Goal: Information Seeking & Learning: Find specific page/section

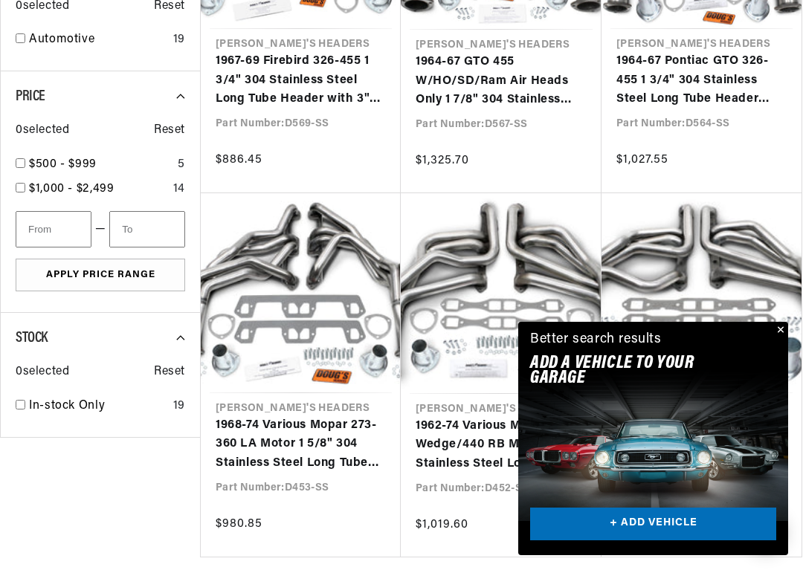
scroll to position [1471, 0]
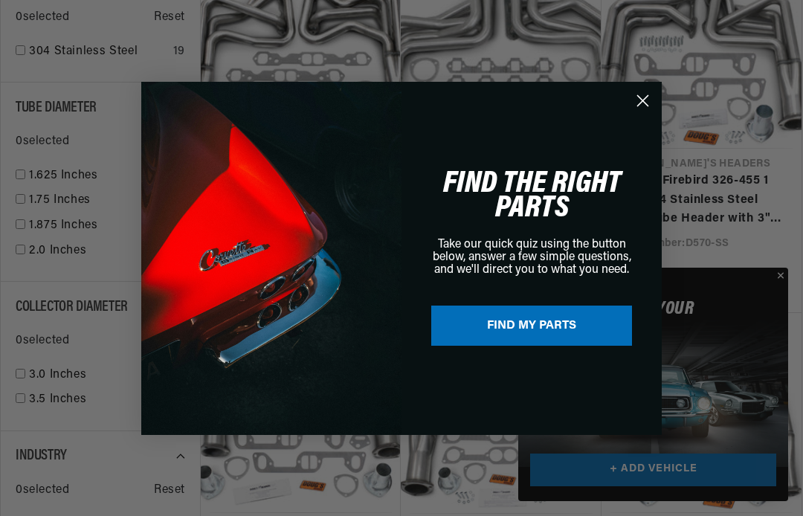
scroll to position [0, 451]
click at [641, 99] on icon "Close dialog" at bounding box center [643, 100] width 10 height 10
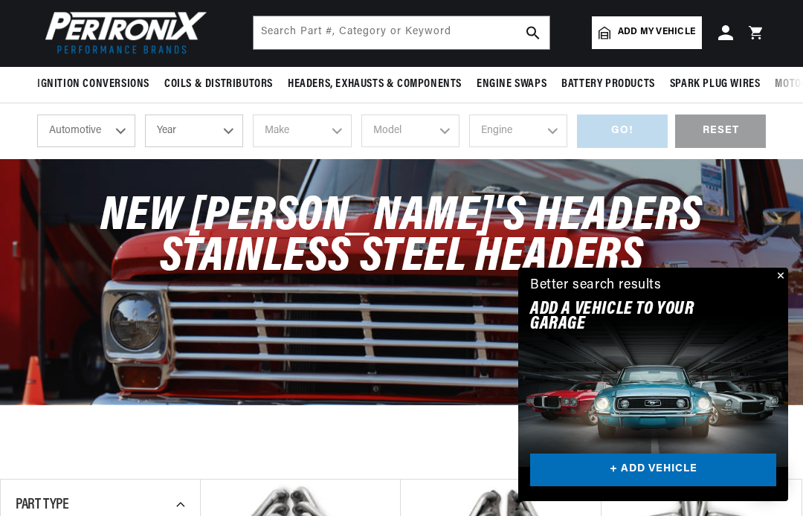
scroll to position [0, 0]
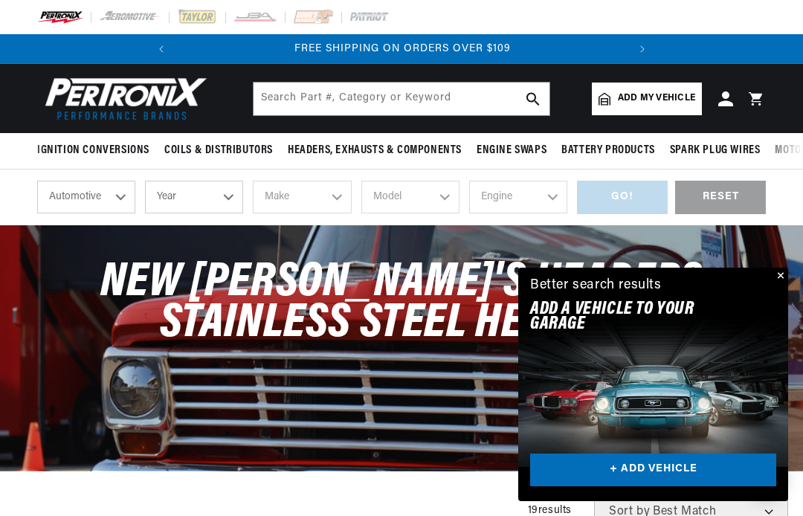
click at [123, 199] on select "Automotive Agricultural Industrial Marine Motorcycle" at bounding box center [86, 197] width 98 height 33
click at [237, 190] on select "Year 2026 2025 2024 2023 2022 2021 2020 2019 2018 2017 2016 2015 2014 2013 2012…" at bounding box center [194, 197] width 98 height 33
select select "1971"
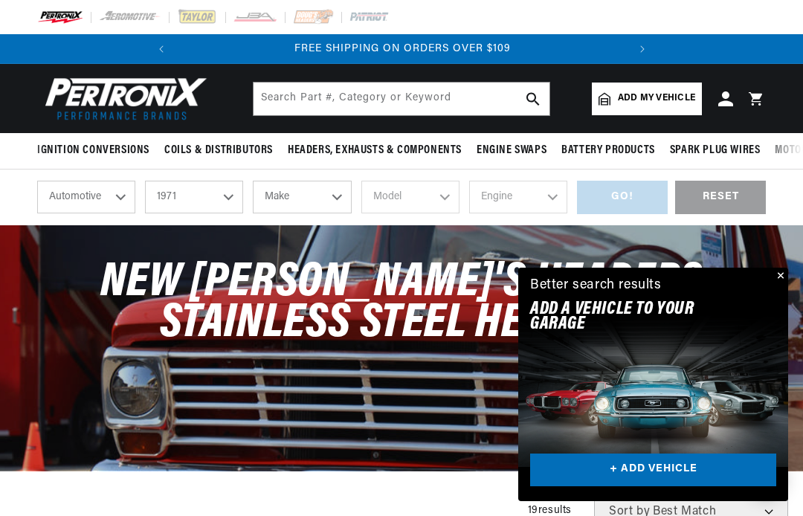
click at [345, 192] on select "Make Alfa Romeo American Motors Aston Martin Audi Austin Avanti BMW Buick Cadil…" at bounding box center [302, 197] width 98 height 33
select select "Chevrolet"
click at [443, 199] on select "Model Bel Air Biscayne Blazer Brookwood C10 Pickup C10 Suburban C20 Pickup C20 …" at bounding box center [410, 197] width 98 height 33
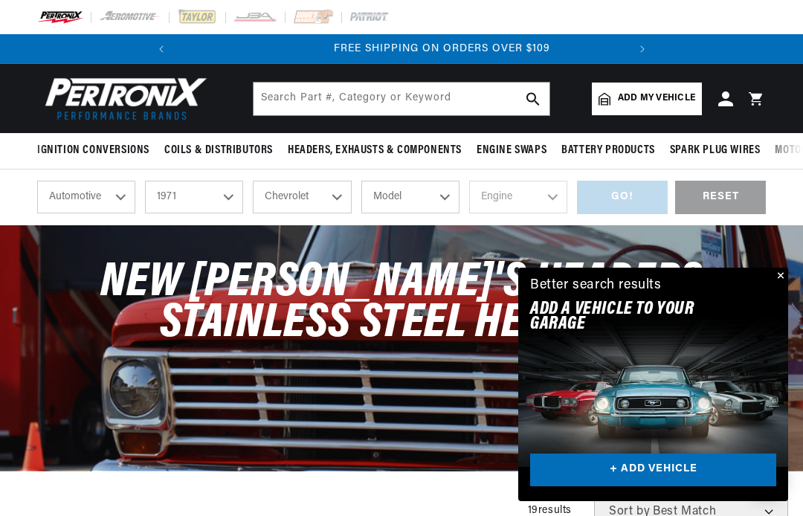
scroll to position [0, 451]
select select "Chevelle"
click at [545, 196] on select "Engine 3.2L 3.8L 4.6L 5.3L 5.4L 6.5L 250cid / 4.1L 305cid / 5.0L 307cid / 5.0L …" at bounding box center [518, 197] width 98 height 33
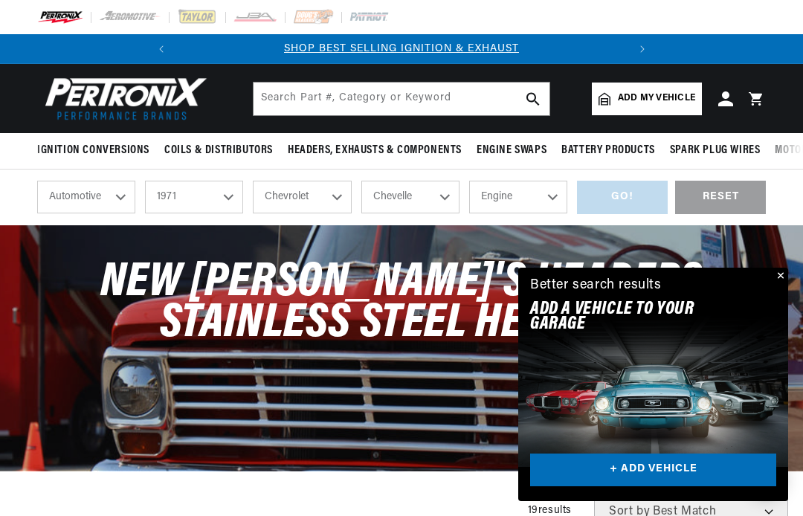
select select "454cid-7.4L"
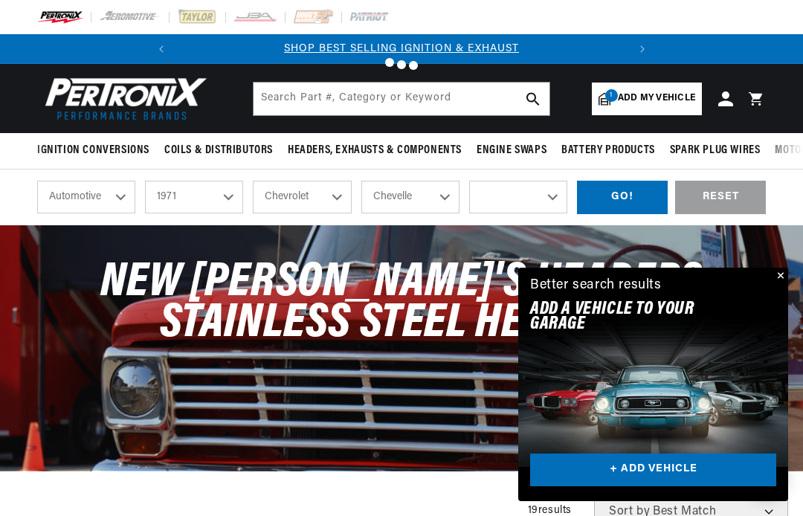
select select "454cid-7.4L"
click at [628, 199] on div "GO!" at bounding box center [622, 197] width 91 height 33
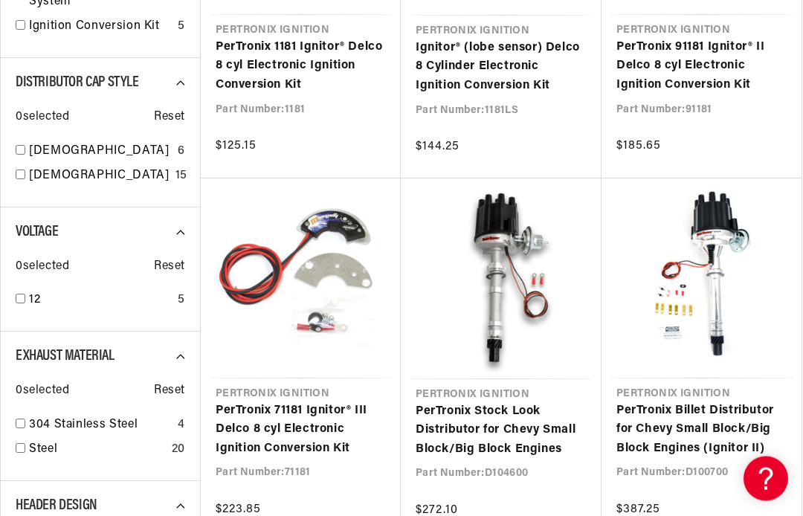
scroll to position [466, 0]
